Goal: Task Accomplishment & Management: Manage account settings

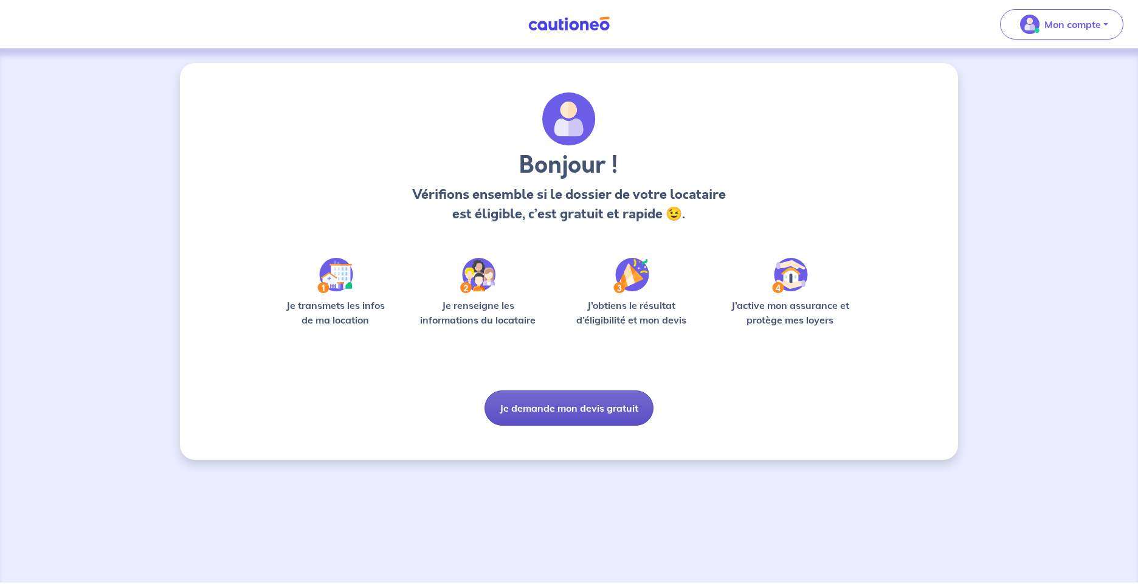
click at [567, 402] on button "Je demande mon devis gratuit" at bounding box center [569, 407] width 169 height 35
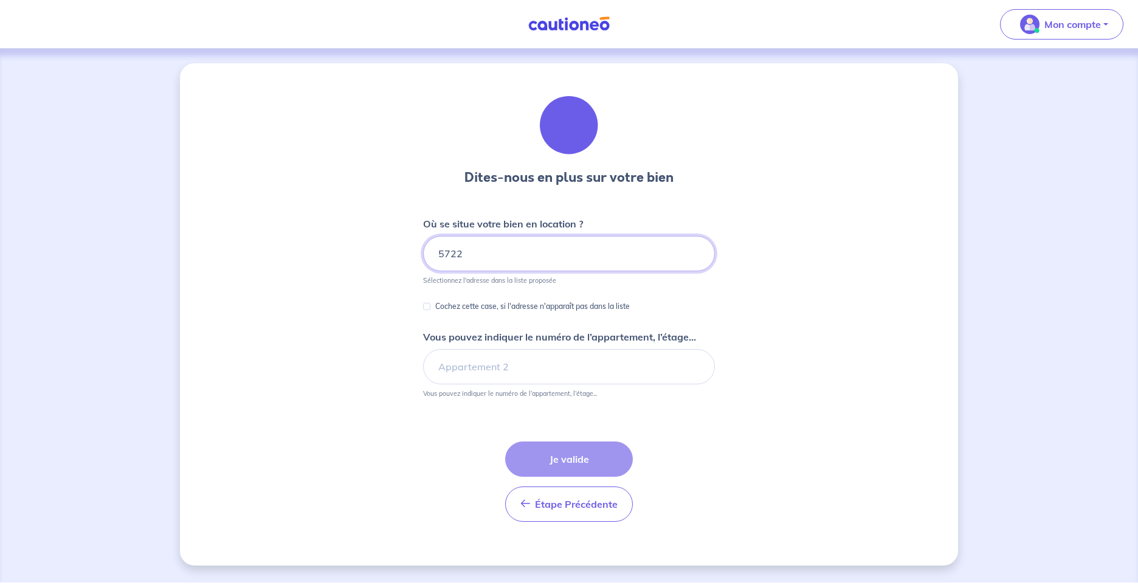
type input "57220"
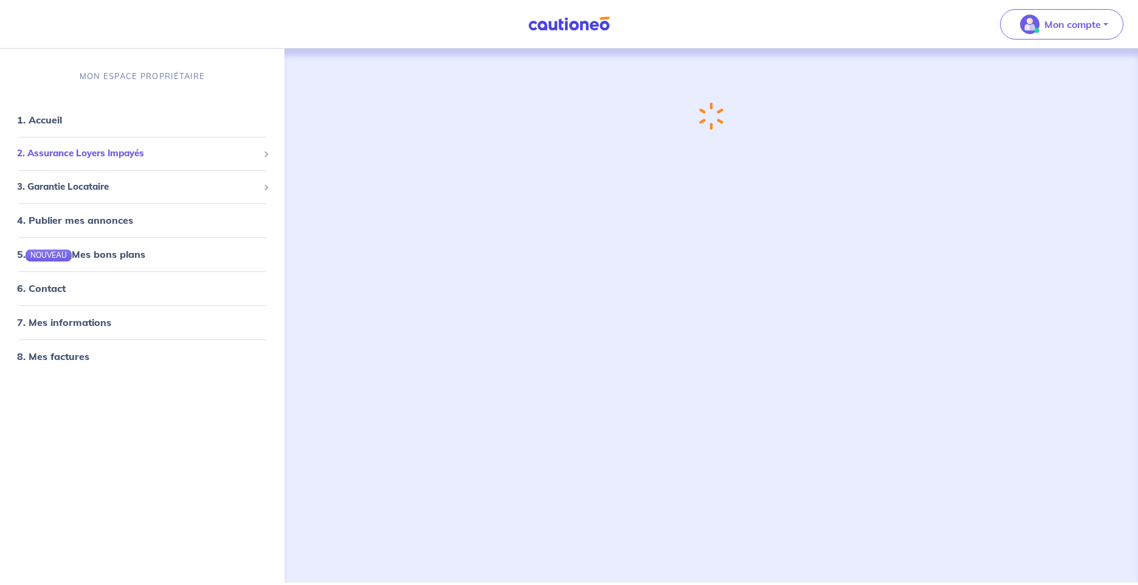
click at [69, 155] on span "2. Assurance Loyers Impayés" at bounding box center [137, 154] width 241 height 14
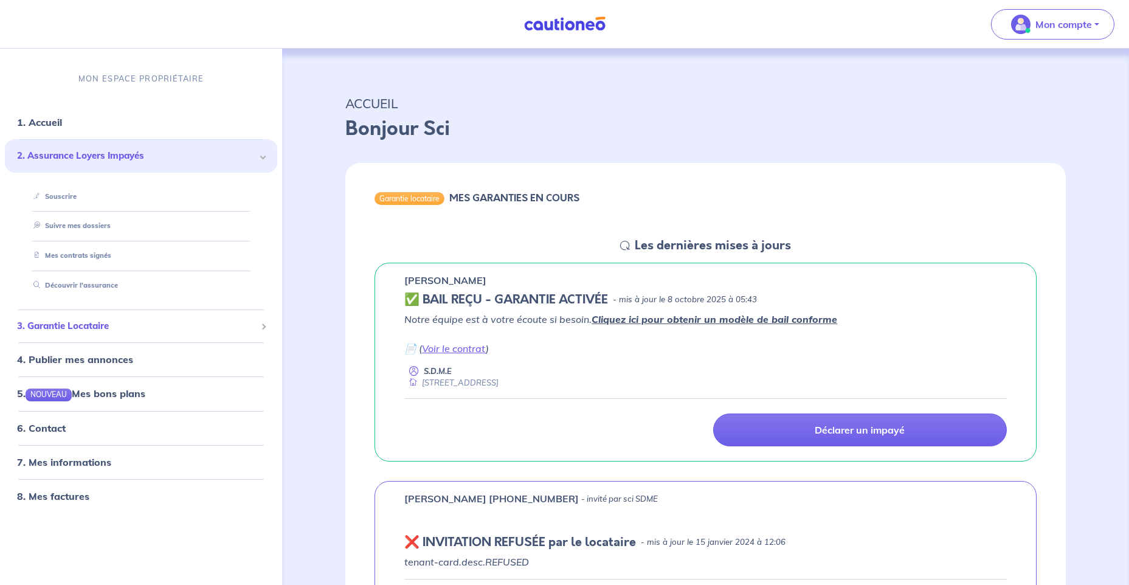
click at [80, 320] on span "3. Garantie Locataire" at bounding box center [136, 326] width 239 height 14
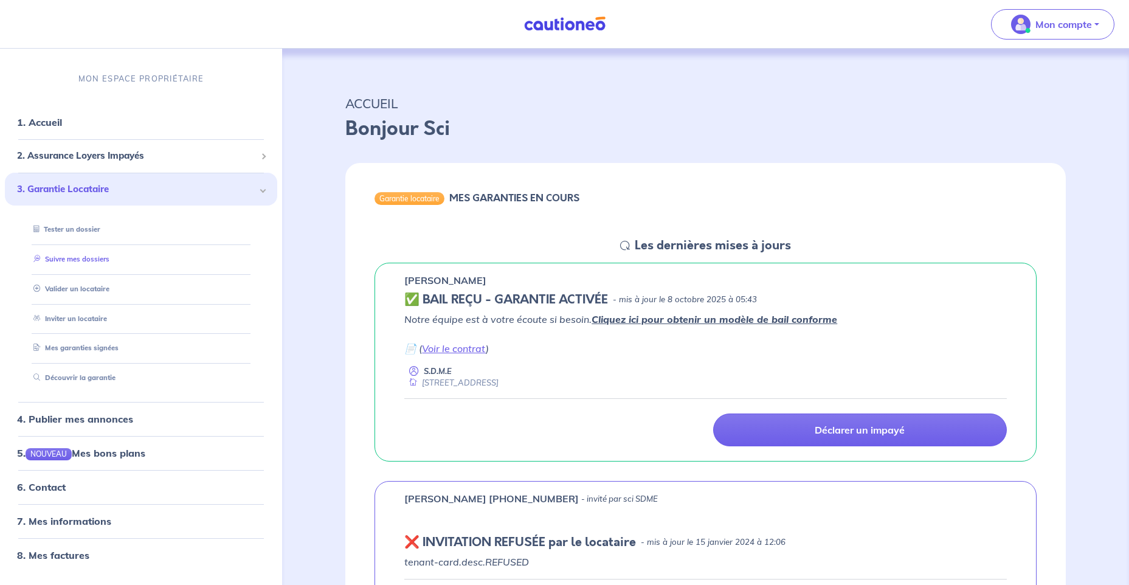
click at [92, 259] on link "Suivre mes dossiers" at bounding box center [69, 259] width 81 height 9
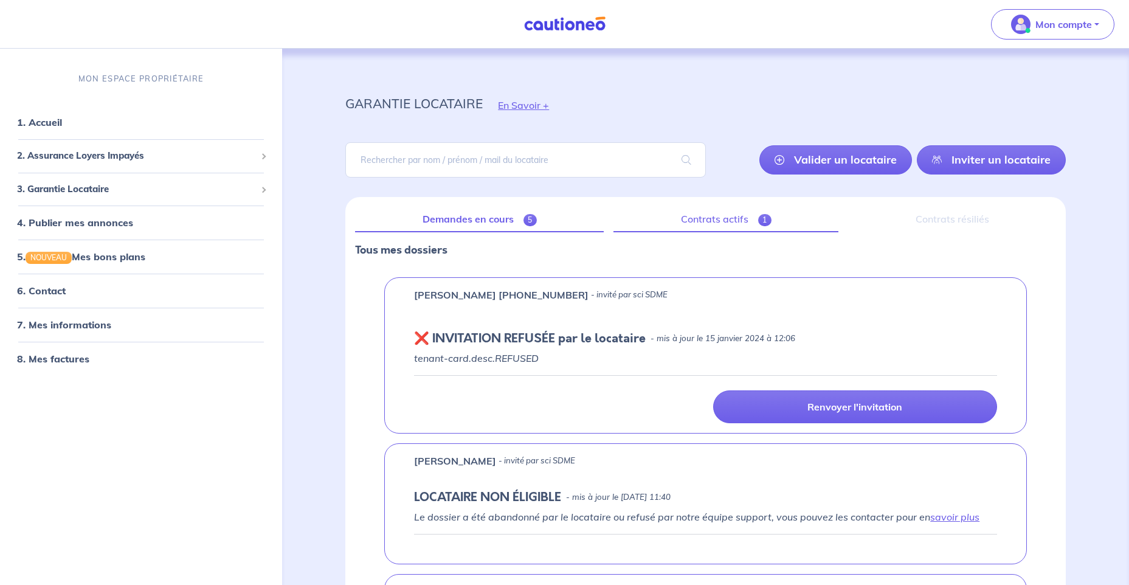
click at [701, 212] on link "Contrats actifs 1" at bounding box center [725, 220] width 225 height 26
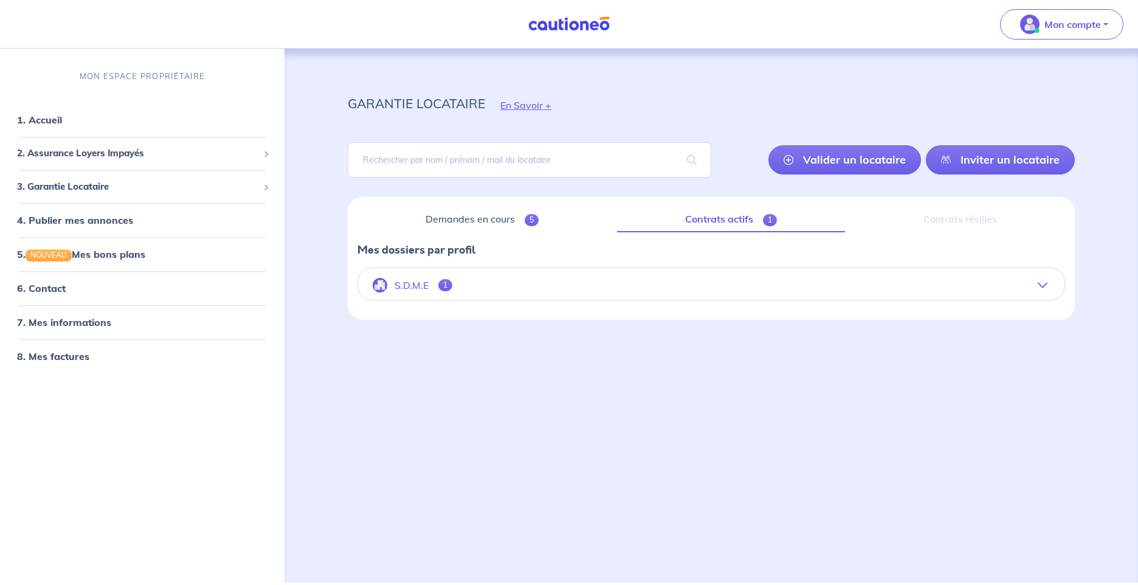
click at [403, 282] on p "S.D.M.E" at bounding box center [412, 286] width 34 height 12
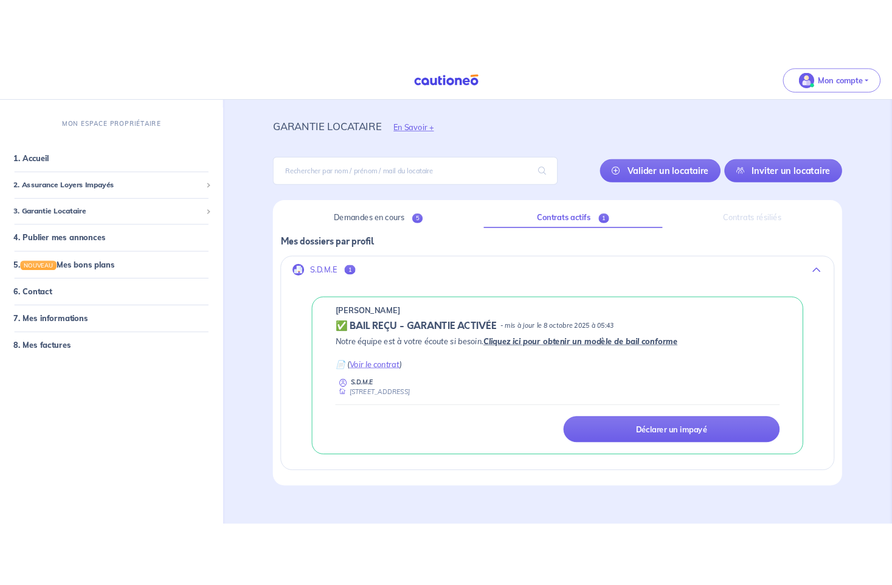
scroll to position [32, 0]
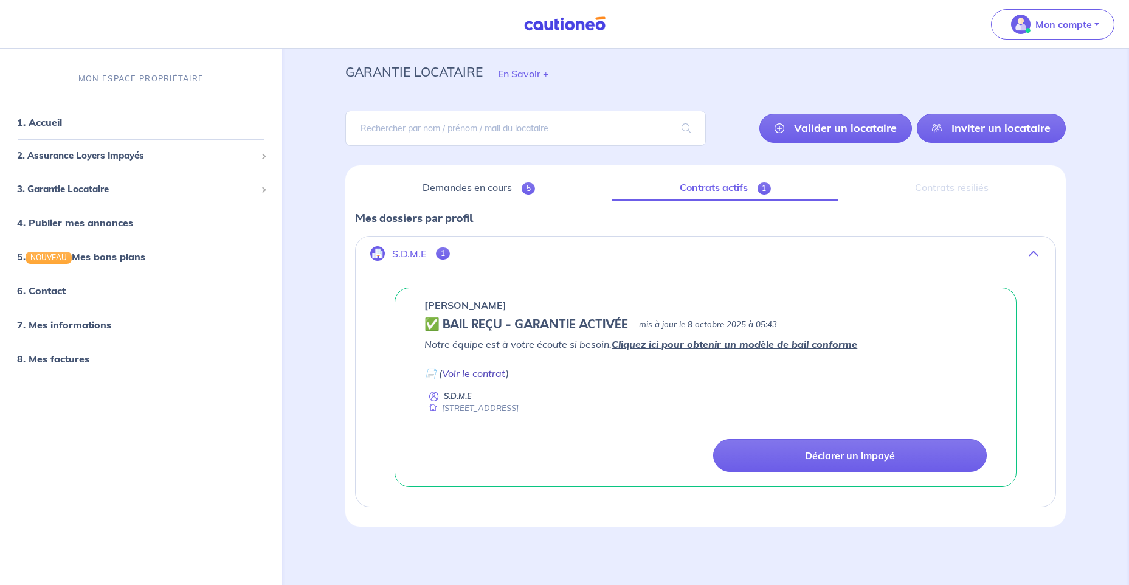
click at [488, 375] on link "Voir le contrat" at bounding box center [474, 373] width 64 height 12
